Goal: Task Accomplishment & Management: Manage account settings

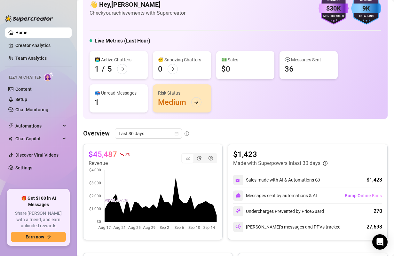
scroll to position [50, 0]
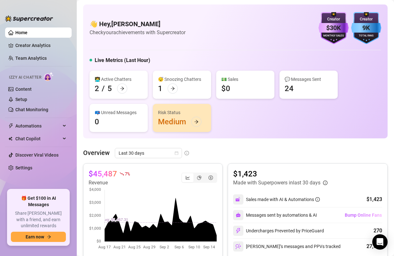
click at [56, 52] on ul "Home Creator Analytics Team Analytics Izzy AI Chatter Content Setup Chat Monito…" at bounding box center [38, 106] width 67 height 162
click at [53, 43] on link "Creator Analytics" at bounding box center [40, 45] width 51 height 10
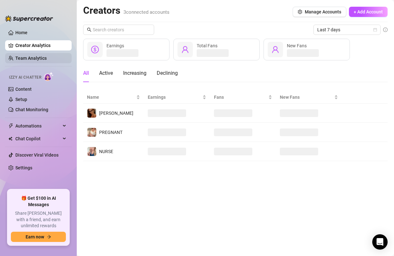
click at [47, 56] on link "Team Analytics" at bounding box center [30, 58] width 31 height 5
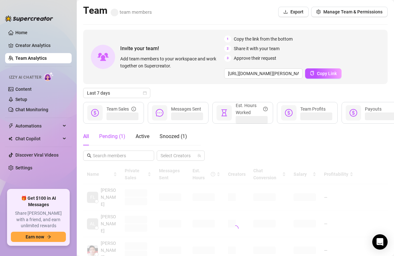
click at [113, 138] on div "Pending ( 1 )" at bounding box center [112, 137] width 26 height 8
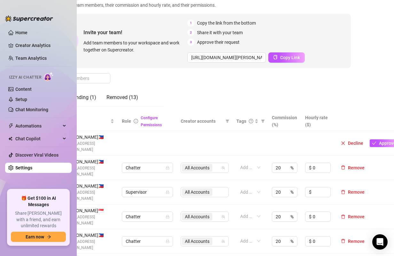
scroll to position [44, 44]
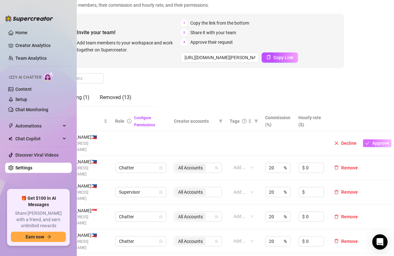
click at [380, 141] on span "Approve" at bounding box center [380, 143] width 17 height 5
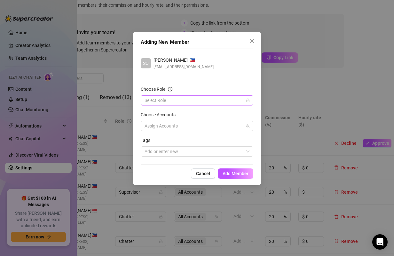
click at [191, 100] on input "Choose Role" at bounding box center [194, 101] width 99 height 10
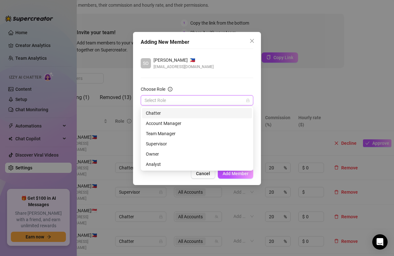
click at [188, 114] on div "Chatter" at bounding box center [197, 113] width 102 height 7
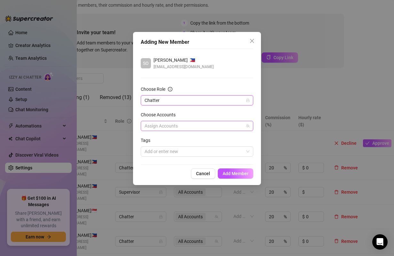
click at [184, 126] on div at bounding box center [193, 126] width 103 height 9
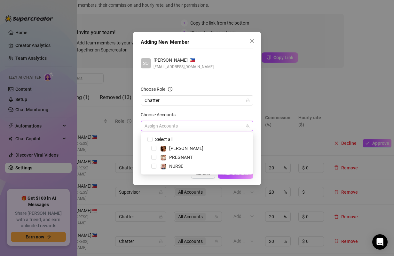
click at [181, 137] on div "Select all" at bounding box center [168, 140] width 28 height 8
click at [166, 139] on span "Select all" at bounding box center [164, 139] width 22 height 7
click at [152, 139] on input "Select all" at bounding box center [149, 139] width 4 height 4
checkbox input "true"
click at [235, 119] on div "Choose Accounts" at bounding box center [197, 116] width 113 height 10
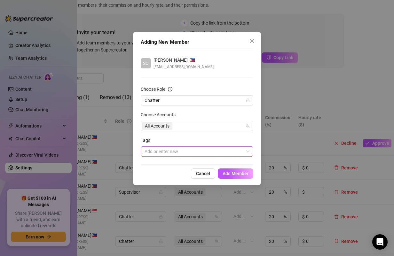
click at [189, 150] on div at bounding box center [193, 151] width 103 height 9
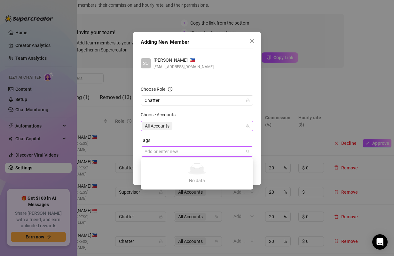
click at [193, 127] on div "All Accounts" at bounding box center [193, 126] width 103 height 9
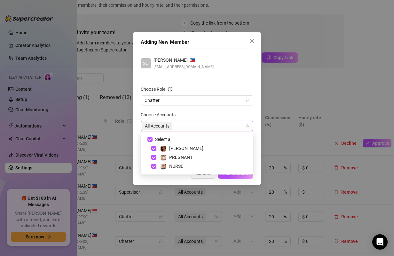
click at [235, 179] on div "Adding New Member SO Sophia Barroso 🇵🇭 halfdead.lrh@gmail.com Choose Role Chatt…" at bounding box center [197, 108] width 128 height 153
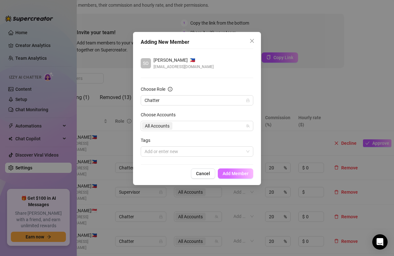
click at [234, 174] on span "Add Member" at bounding box center [236, 173] width 26 height 5
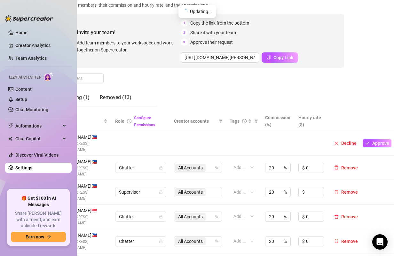
scroll to position [44, 0]
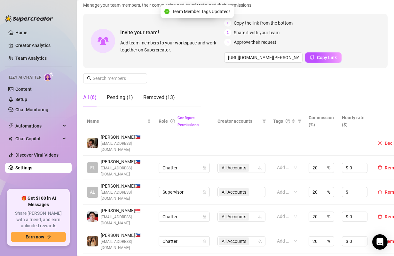
click at [91, 92] on div "All (6)" at bounding box center [89, 98] width 13 height 18
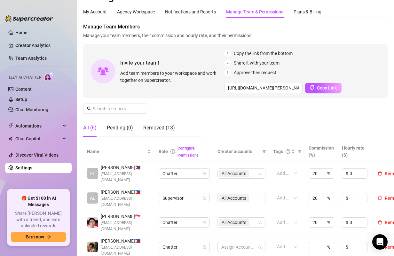
scroll to position [0, 0]
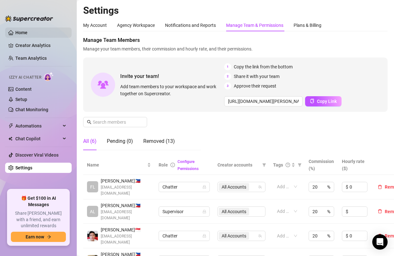
click at [24, 31] on link "Home" at bounding box center [21, 32] width 12 height 5
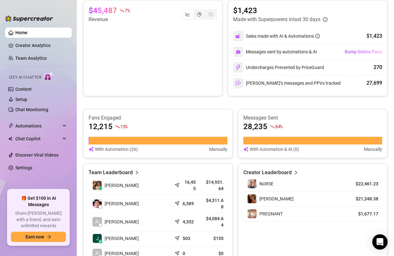
scroll to position [175, 0]
